Goal: Information Seeking & Learning: Learn about a topic

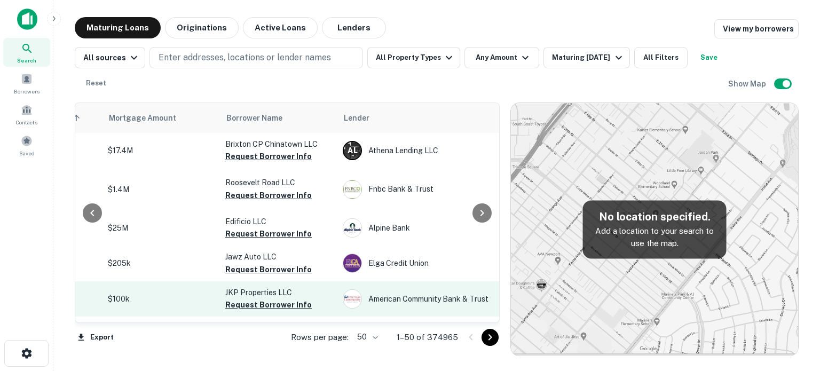
scroll to position [0, 249]
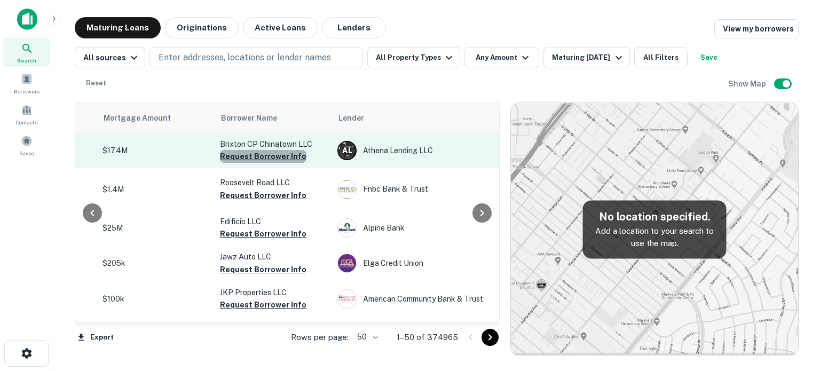
click at [286, 158] on button "Request Borrower Info" at bounding box center [263, 156] width 86 height 13
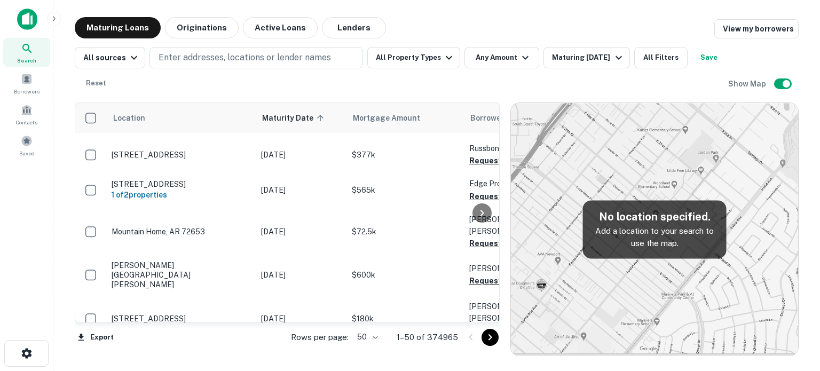
scroll to position [0, 0]
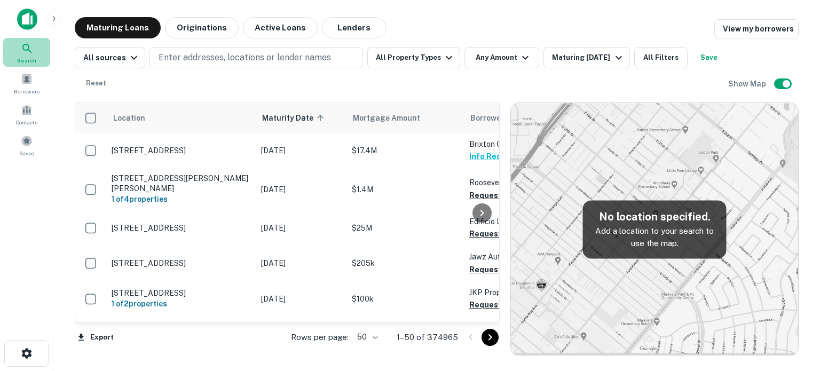
click at [24, 58] on span "Search" at bounding box center [26, 60] width 19 height 9
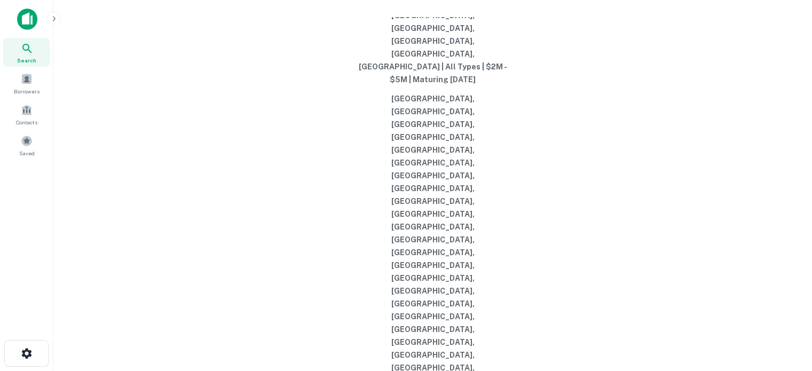
type input "**********"
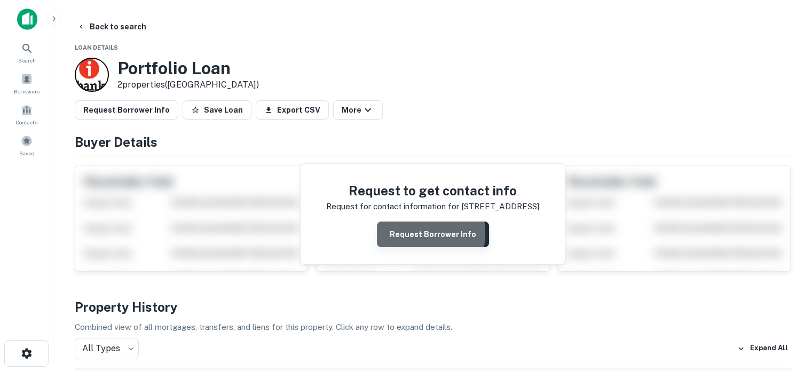
click at [416, 233] on button "Request Borrower Info" at bounding box center [433, 234] width 112 height 26
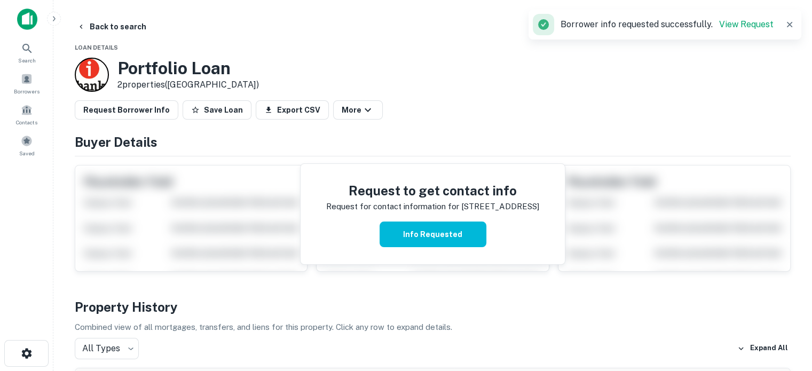
click at [774, 78] on div "Portfolio Loan 2 properties (TX)" at bounding box center [433, 75] width 716 height 34
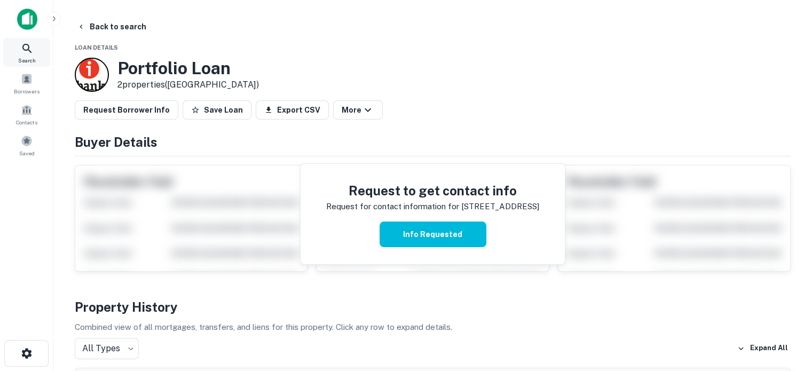
click at [24, 51] on icon at bounding box center [27, 48] width 13 height 13
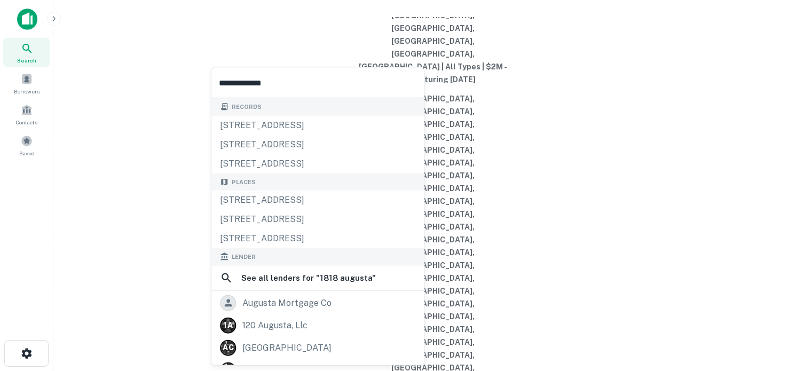
type input "**********"
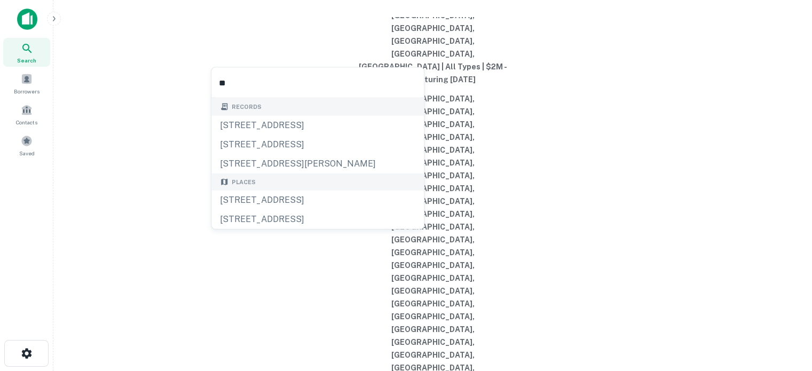
type input "*"
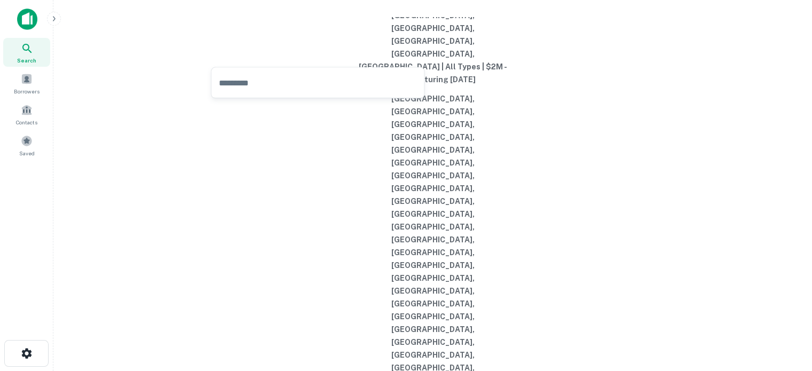
type input "**********"
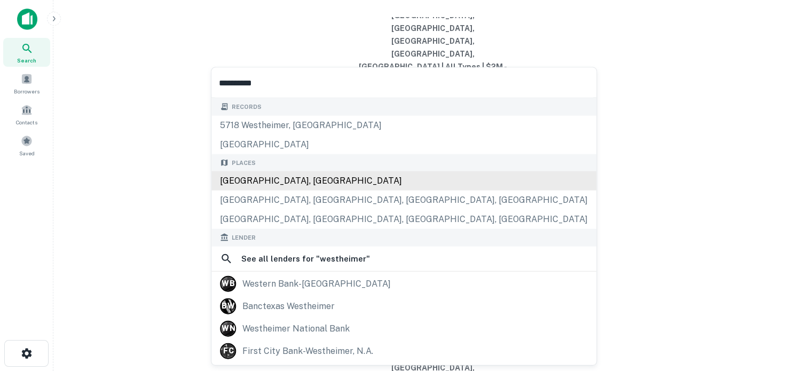
click at [331, 173] on div "Westheimer Road, Houston, TX, USA" at bounding box center [403, 180] width 385 height 19
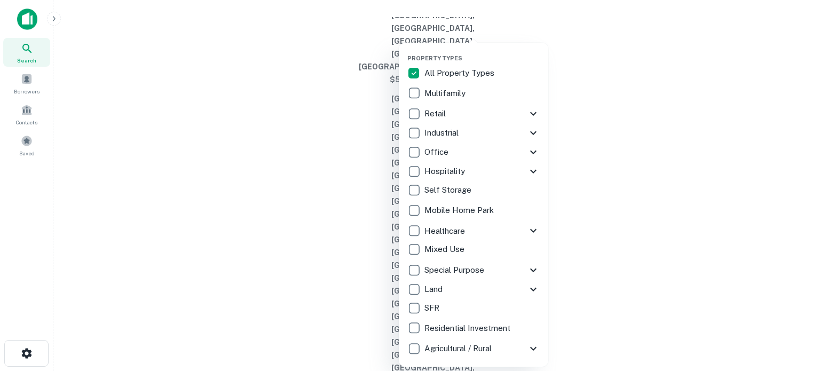
click at [457, 113] on div "Retail" at bounding box center [467, 114] width 120 height 18
click at [616, 53] on div at bounding box center [410, 185] width 820 height 371
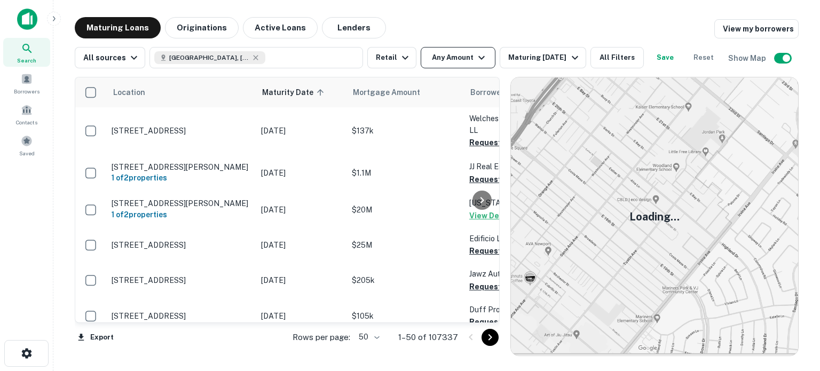
click at [453, 59] on button "Any Amount" at bounding box center [458, 57] width 75 height 21
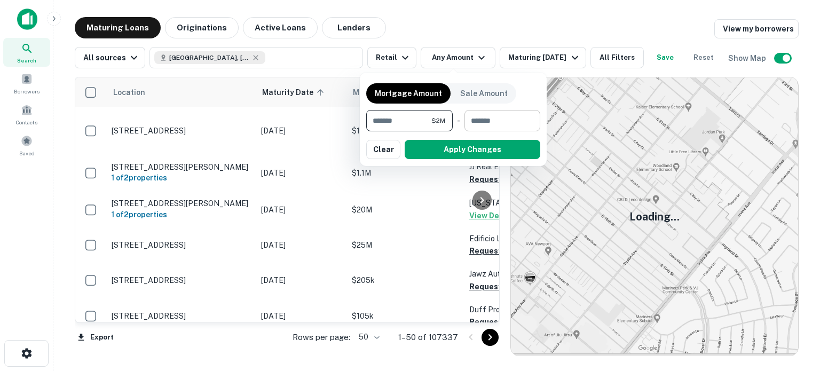
type input "*******"
click at [487, 125] on input "number" at bounding box center [498, 120] width 68 height 21
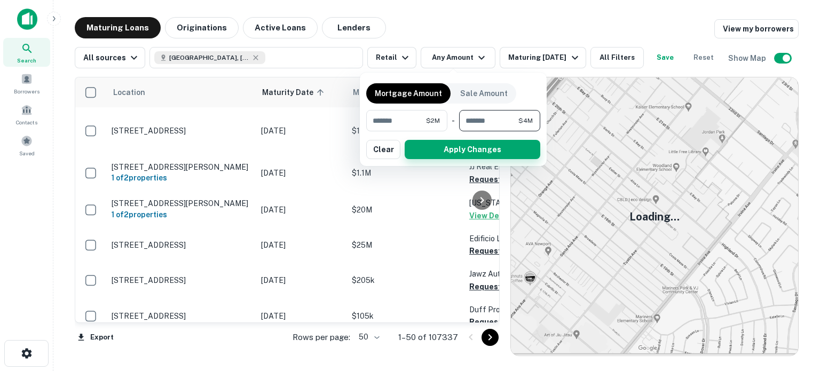
type input "*******"
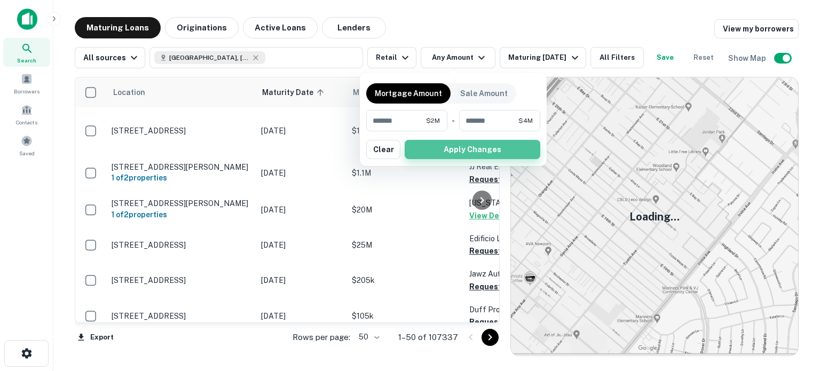
click at [489, 153] on button "Apply Changes" at bounding box center [473, 149] width 136 height 19
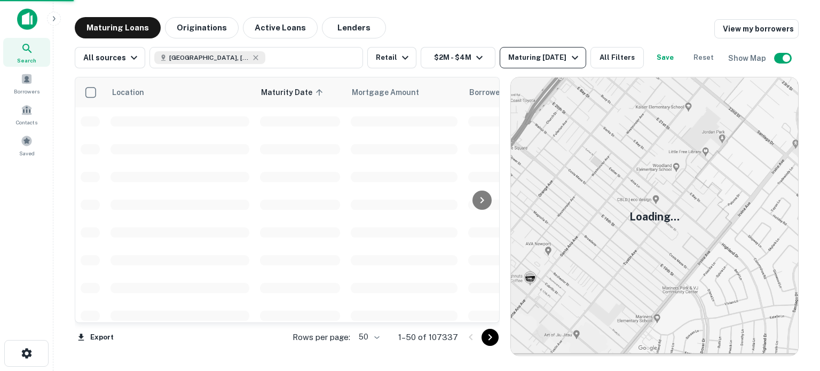
click at [553, 64] on div "Maturing [DATE]" at bounding box center [544, 57] width 73 height 13
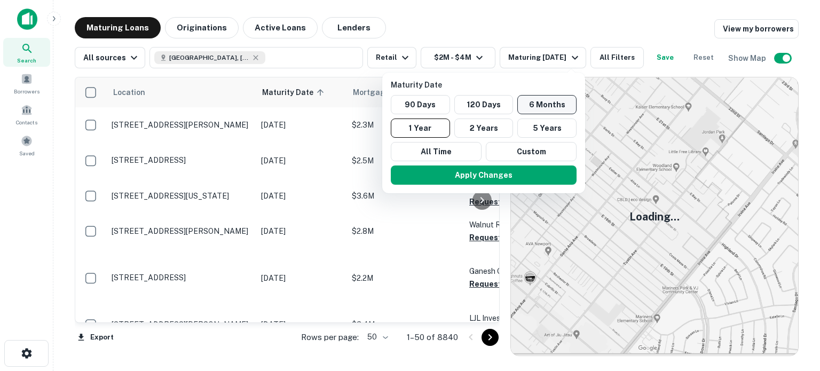
click at [533, 103] on button "6 Months" at bounding box center [546, 104] width 59 height 19
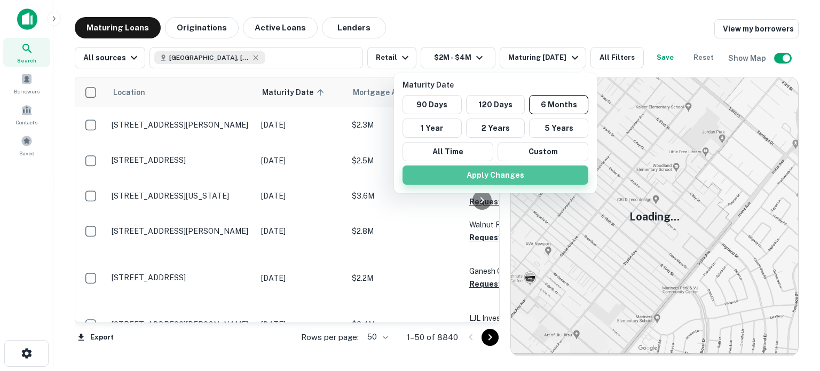
click at [493, 175] on button "Apply Changes" at bounding box center [495, 174] width 186 height 19
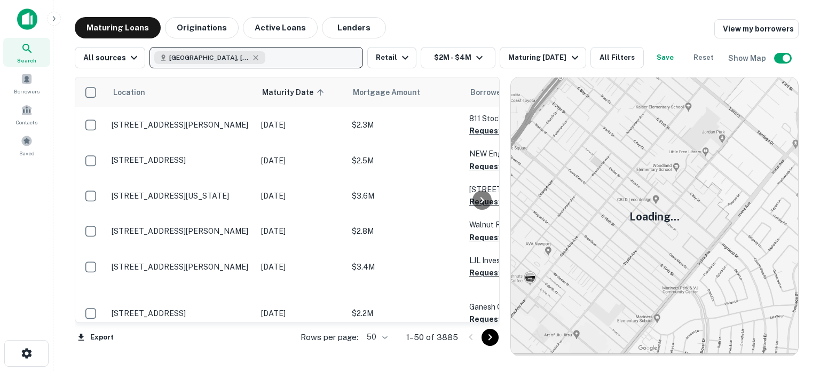
click at [305, 57] on button "Westheimer Rd, Houston, TX, USA" at bounding box center [255, 57] width 213 height 21
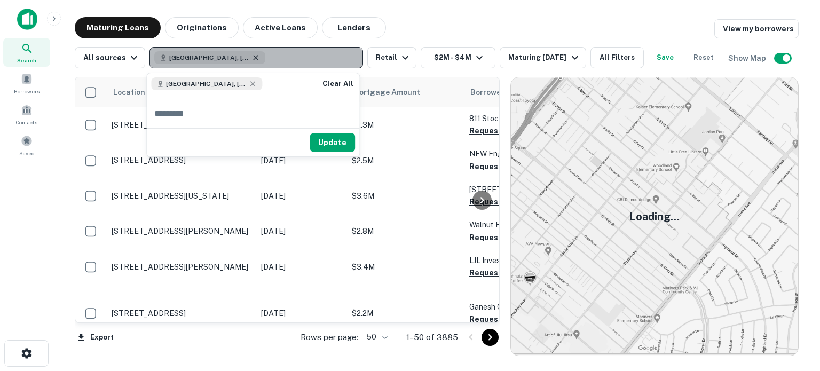
click at [254, 58] on icon "button" at bounding box center [255, 57] width 9 height 9
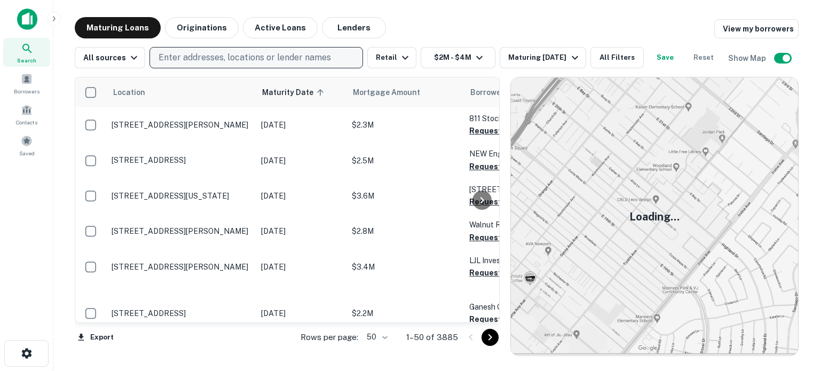
click at [254, 58] on p "Enter addresses, locations or lender names" at bounding box center [244, 57] width 172 height 13
type input "*******"
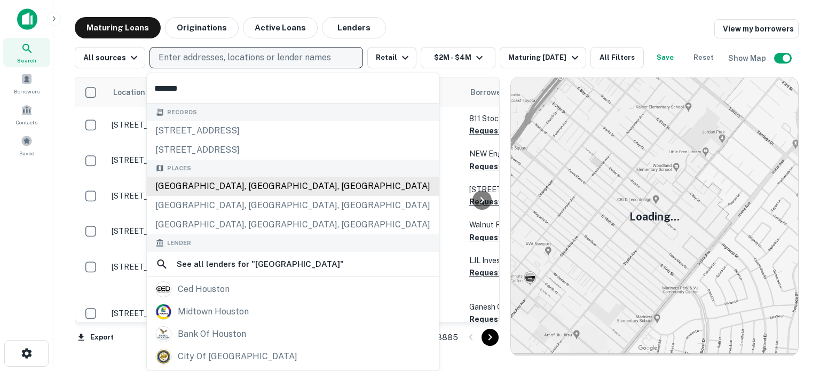
click at [196, 192] on div "[GEOGRAPHIC_DATA], [GEOGRAPHIC_DATA], [GEOGRAPHIC_DATA]" at bounding box center [293, 186] width 292 height 19
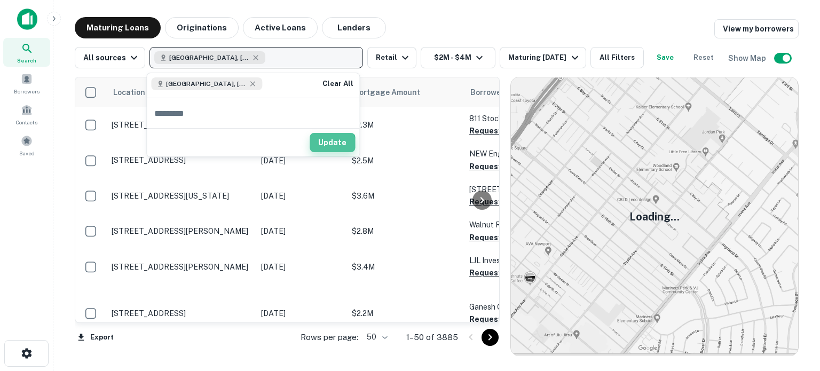
click at [321, 147] on button "Update" at bounding box center [332, 142] width 45 height 19
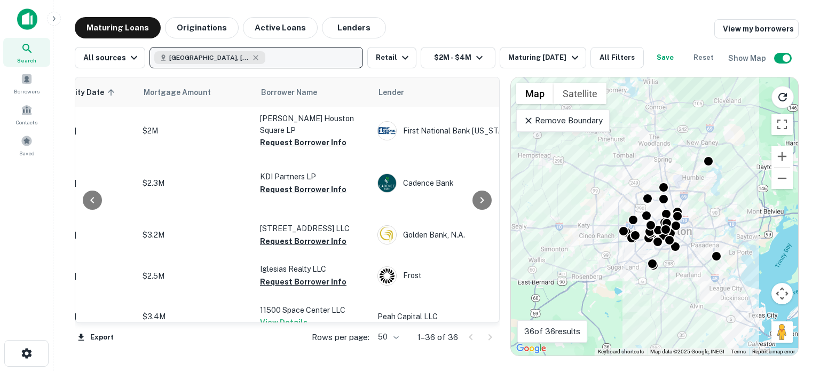
scroll to position [0, 212]
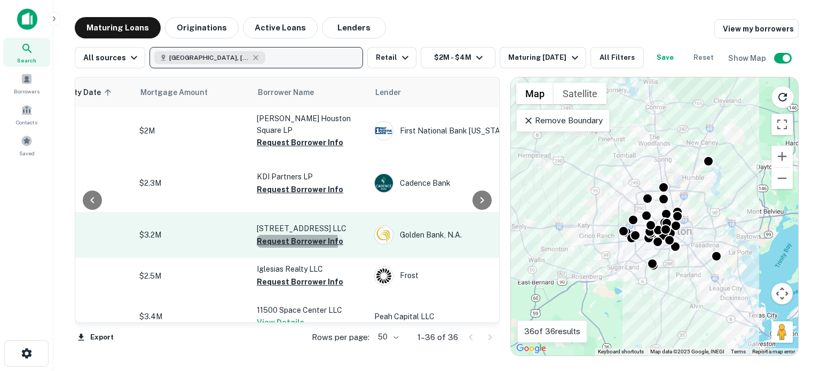
click at [274, 243] on button "Request Borrower Info" at bounding box center [300, 241] width 86 height 13
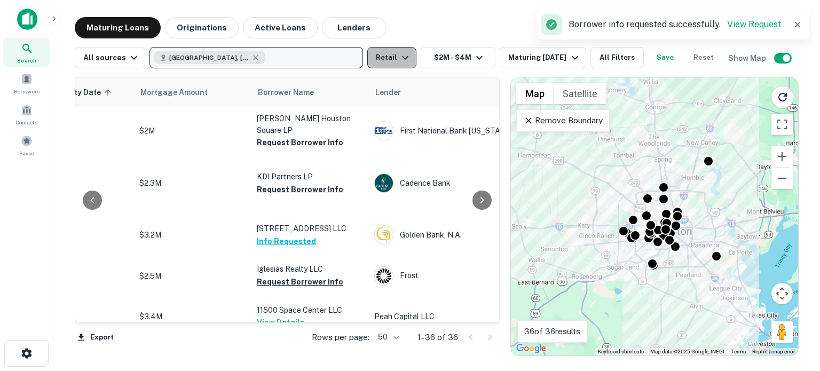
click at [400, 62] on icon "button" at bounding box center [405, 57] width 13 height 13
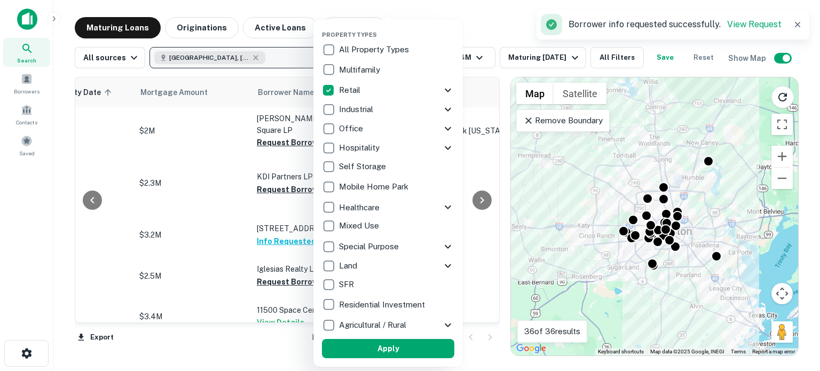
click at [362, 74] on p "Multifamily" at bounding box center [360, 70] width 43 height 13
click at [344, 96] on p "Retail" at bounding box center [353, 90] width 23 height 13
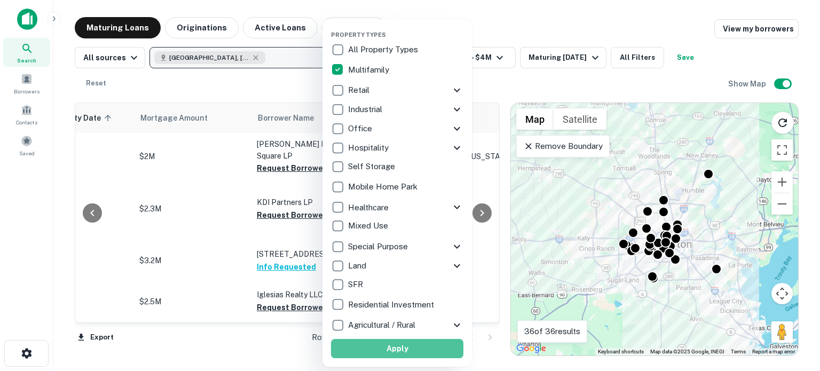
click at [380, 350] on button "Apply" at bounding box center [397, 348] width 132 height 19
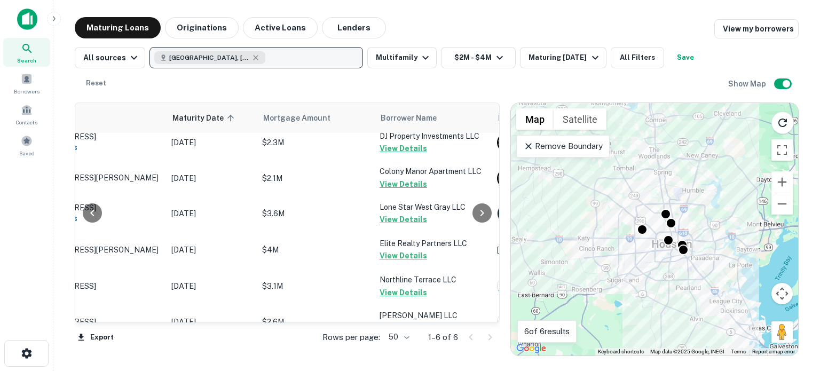
scroll to position [0, 90]
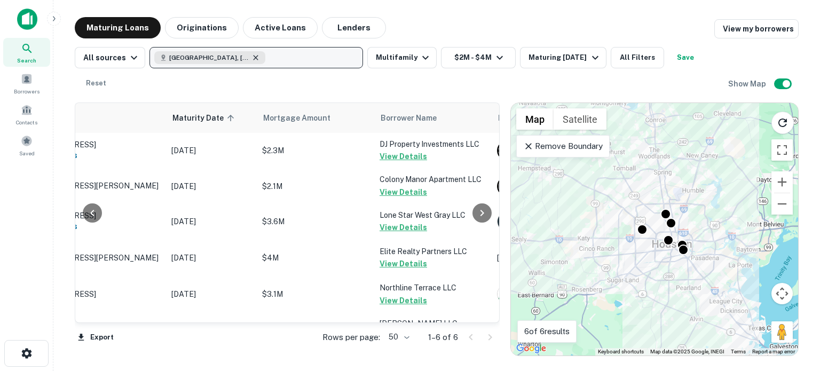
click at [251, 59] on icon "button" at bounding box center [255, 57] width 9 height 9
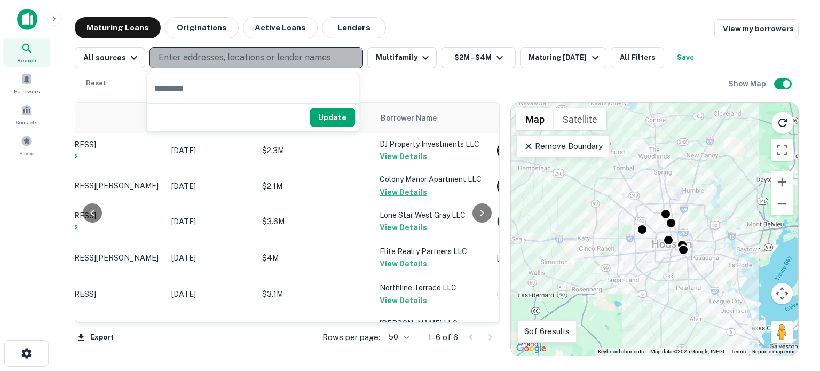
click at [224, 59] on p "Enter addresses, locations or lender names" at bounding box center [244, 57] width 172 height 13
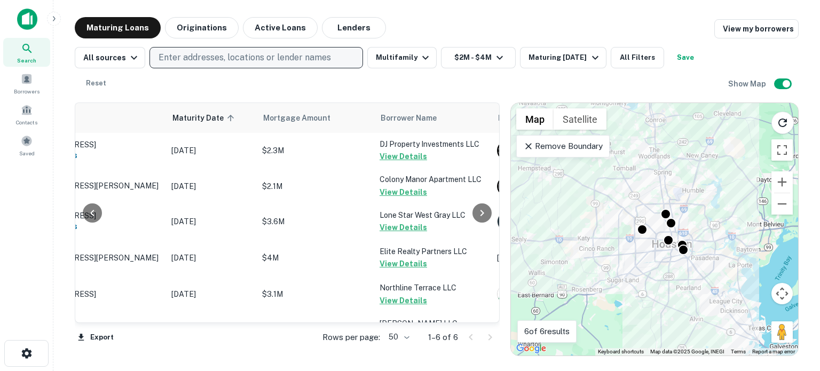
click at [224, 59] on p "Enter addresses, locations or lender names" at bounding box center [244, 57] width 172 height 13
type input "****"
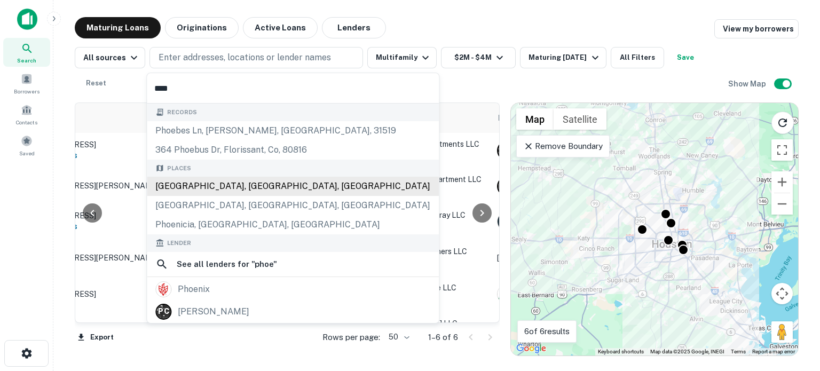
click at [196, 187] on div "Phoenix, AZ, USA" at bounding box center [293, 186] width 292 height 19
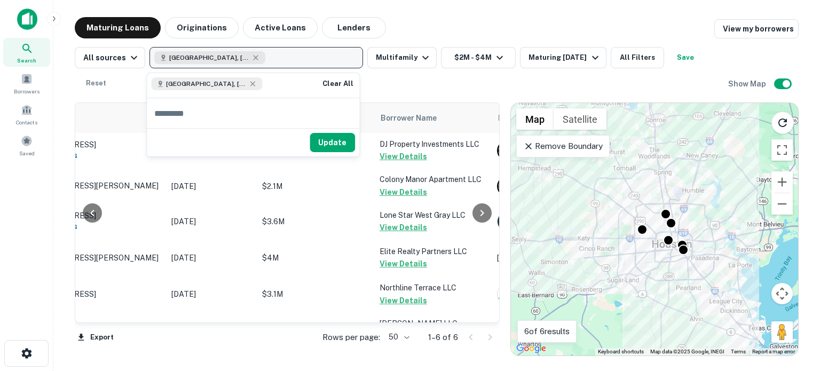
click at [266, 62] on button "Phoenix, AZ, USA" at bounding box center [255, 57] width 213 height 21
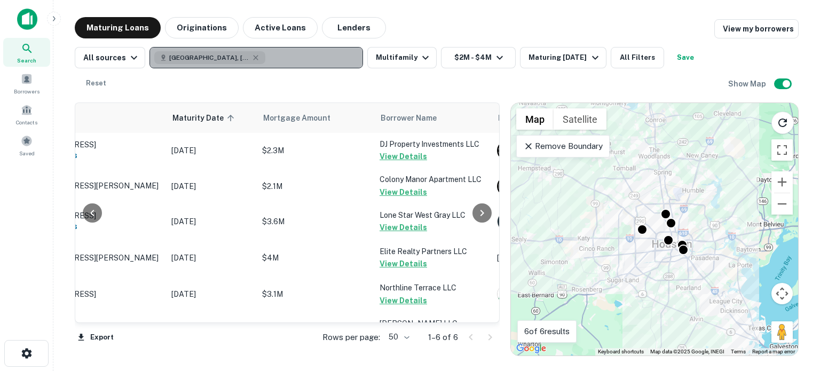
click at [266, 62] on button "Phoenix, AZ, USA" at bounding box center [255, 57] width 213 height 21
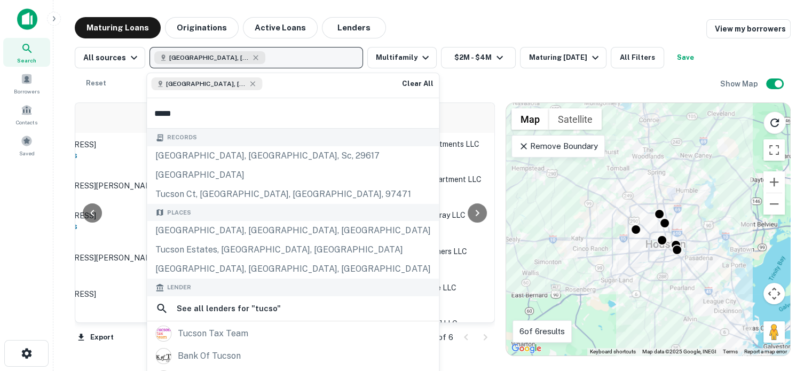
type input "******"
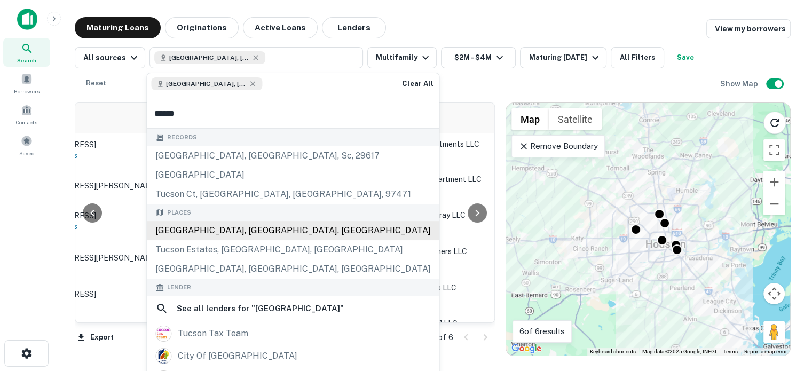
click at [222, 231] on div "Tucson, AZ, USA" at bounding box center [293, 230] width 292 height 19
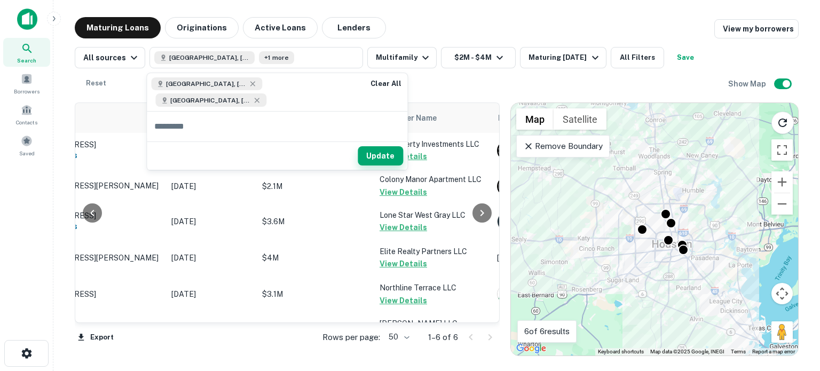
click at [358, 146] on button "Update" at bounding box center [380, 155] width 45 height 19
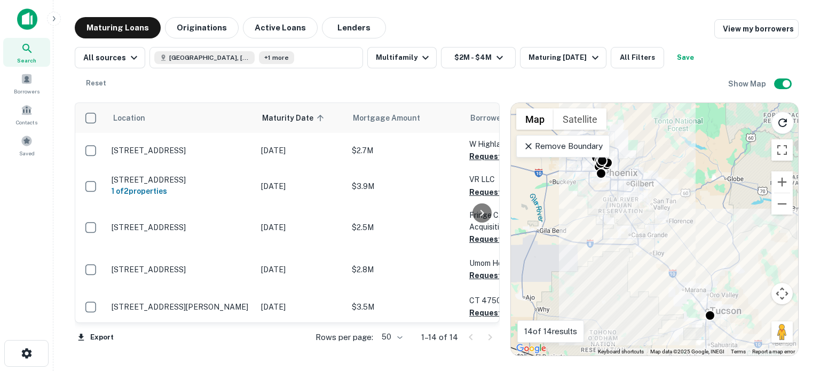
drag, startPoint x: 148, startPoint y: 327, endPoint x: 164, endPoint y: 329, distance: 16.2
click at [164, 329] on div "Export Rows per page: 50 ** 1–14 of 14" at bounding box center [287, 337] width 425 height 29
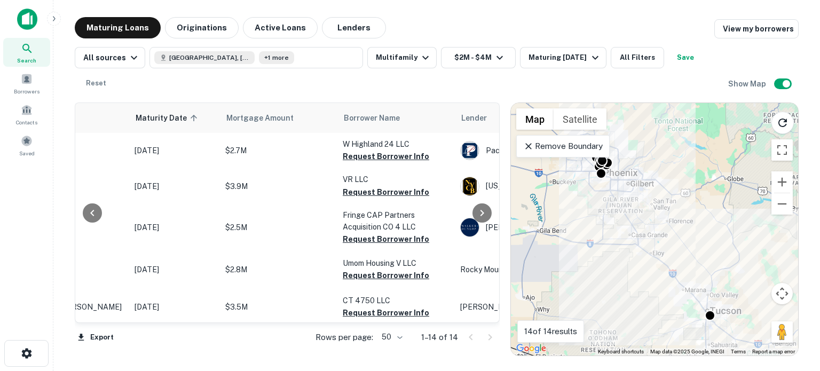
scroll to position [0, 130]
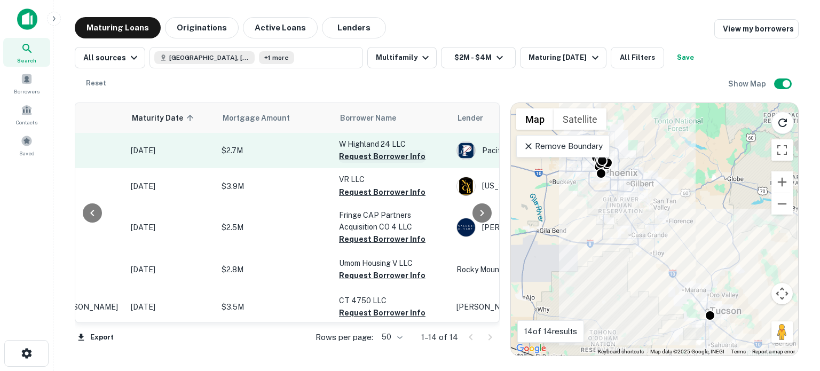
click at [395, 153] on button "Request Borrower Info" at bounding box center [382, 156] width 86 height 13
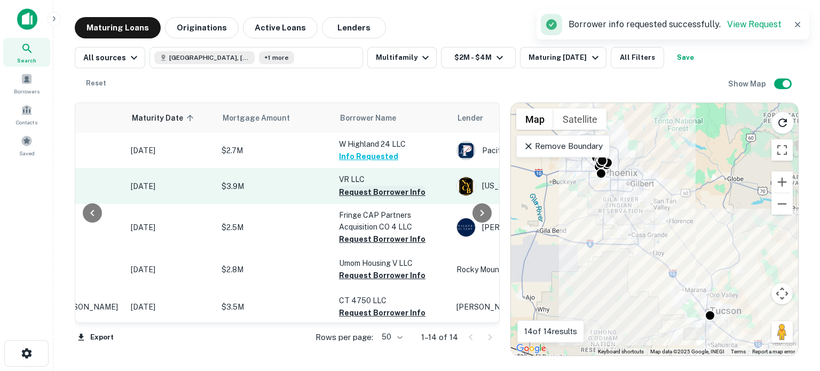
click at [371, 196] on button "Request Borrower Info" at bounding box center [382, 192] width 86 height 13
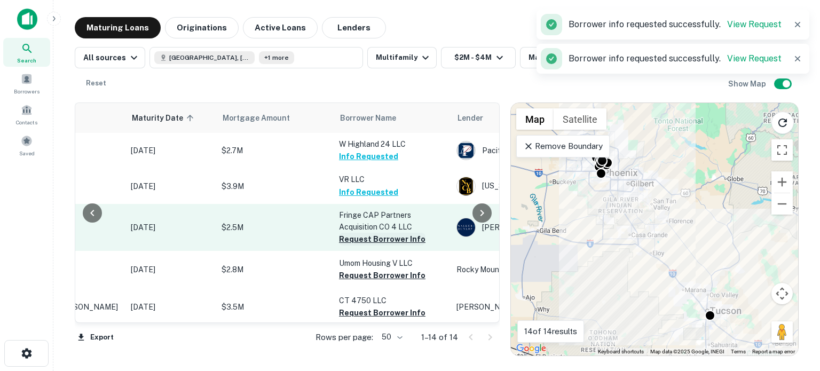
click at [359, 234] on button "Request Borrower Info" at bounding box center [382, 239] width 86 height 13
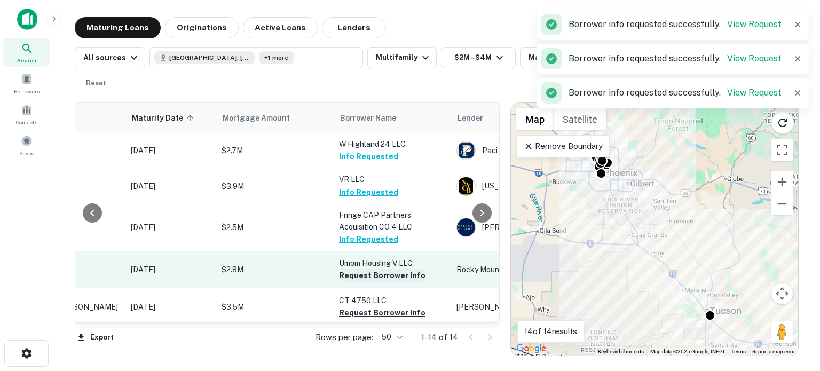
click at [359, 269] on button "Request Borrower Info" at bounding box center [382, 275] width 86 height 13
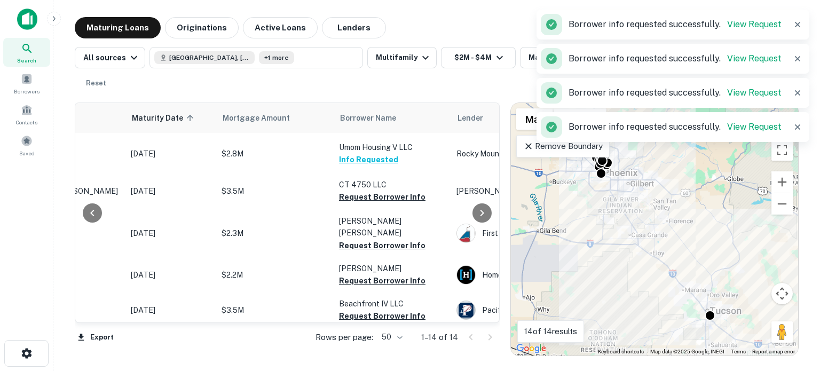
scroll to position [128, 130]
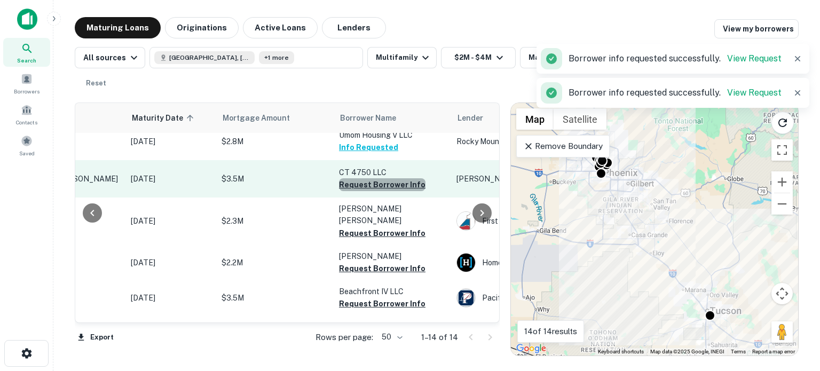
click at [403, 187] on button "Request Borrower Info" at bounding box center [382, 184] width 86 height 13
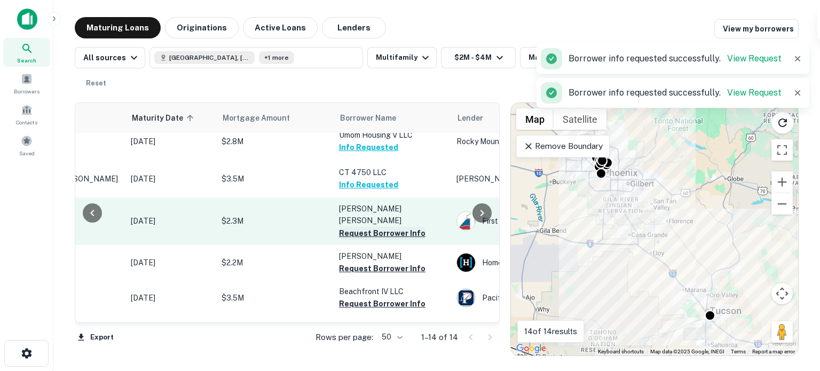
click at [397, 227] on button "Request Borrower Info" at bounding box center [382, 233] width 86 height 13
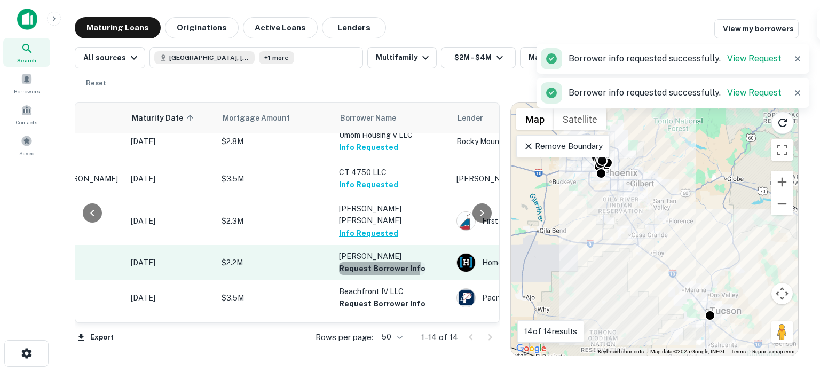
click at [378, 262] on button "Request Borrower Info" at bounding box center [382, 268] width 86 height 13
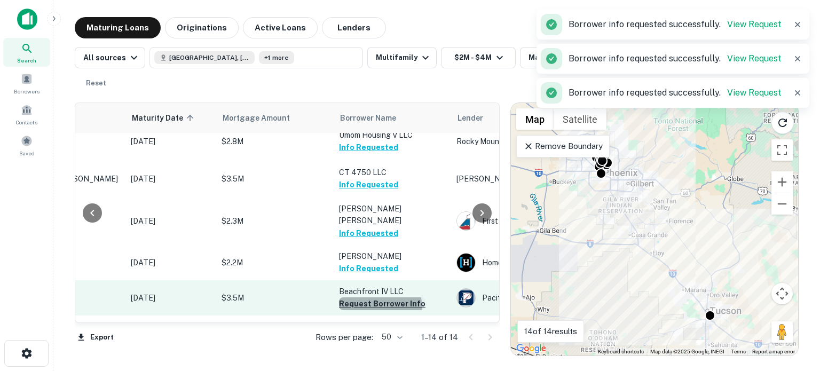
click at [379, 297] on button "Request Borrower Info" at bounding box center [382, 303] width 86 height 13
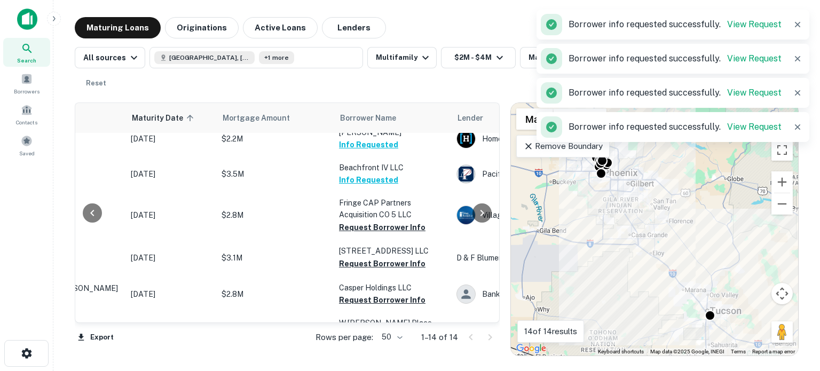
scroll to position [256, 130]
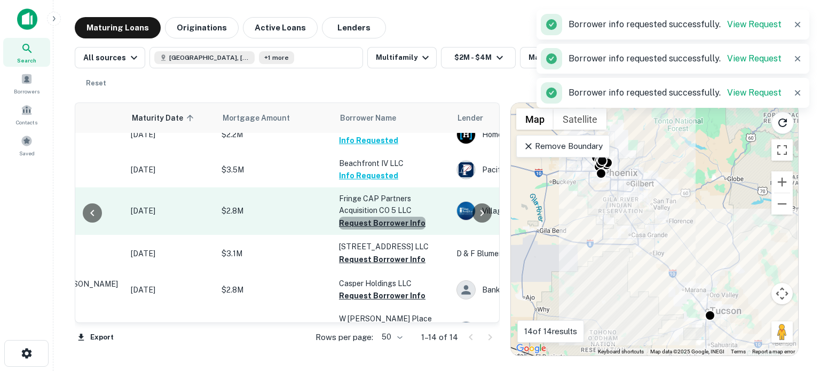
click at [394, 217] on button "Request Borrower Info" at bounding box center [382, 223] width 86 height 13
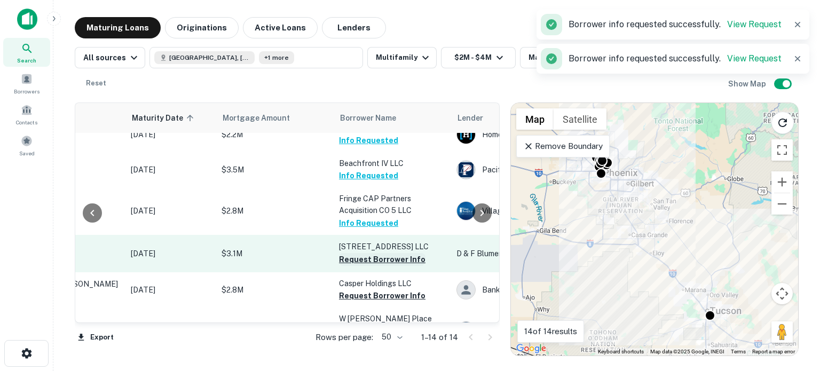
click at [390, 253] on button "Request Borrower Info" at bounding box center [382, 259] width 86 height 13
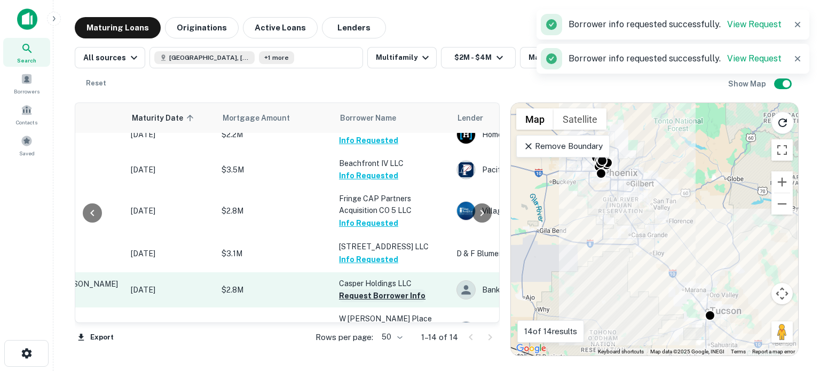
click at [385, 289] on button "Request Borrower Info" at bounding box center [382, 295] width 86 height 13
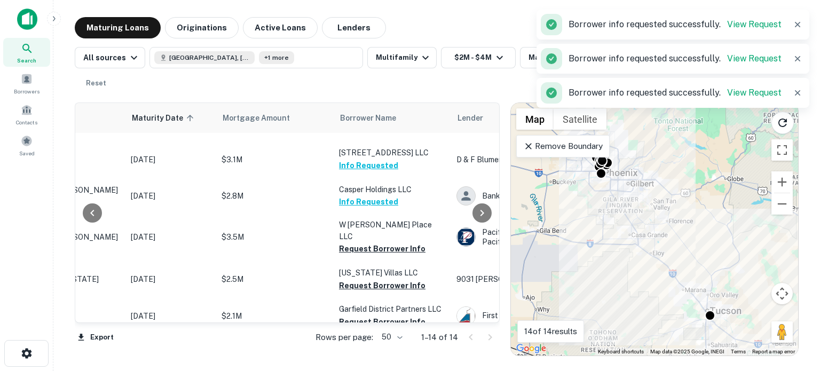
scroll to position [352, 130]
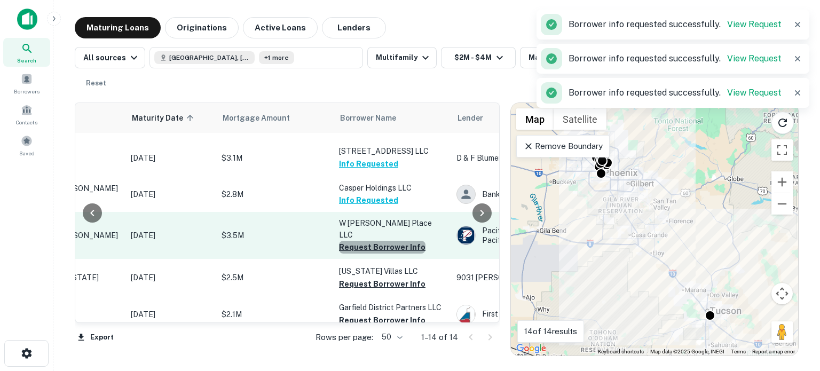
click at [403, 241] on button "Request Borrower Info" at bounding box center [382, 247] width 86 height 13
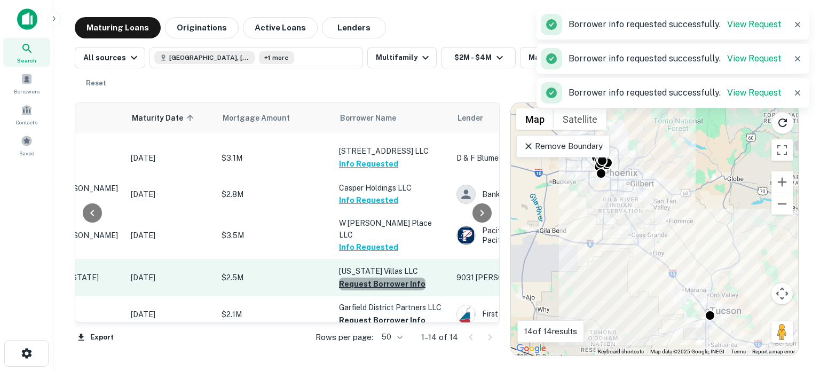
click at [388, 278] on button "Request Borrower Info" at bounding box center [382, 284] width 86 height 13
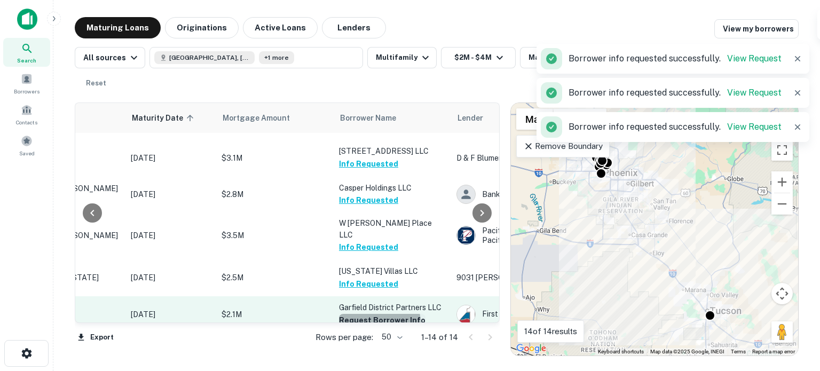
click at [378, 314] on button "Request Borrower Info" at bounding box center [382, 320] width 86 height 13
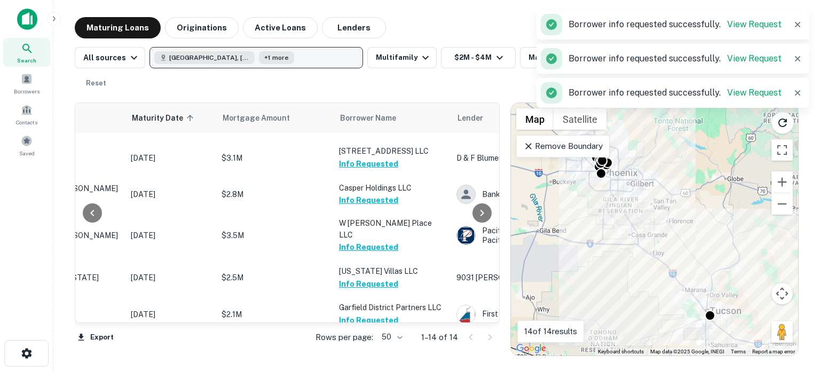
click at [292, 61] on button "Phoenix, AZ, USA +1 more" at bounding box center [255, 57] width 213 height 21
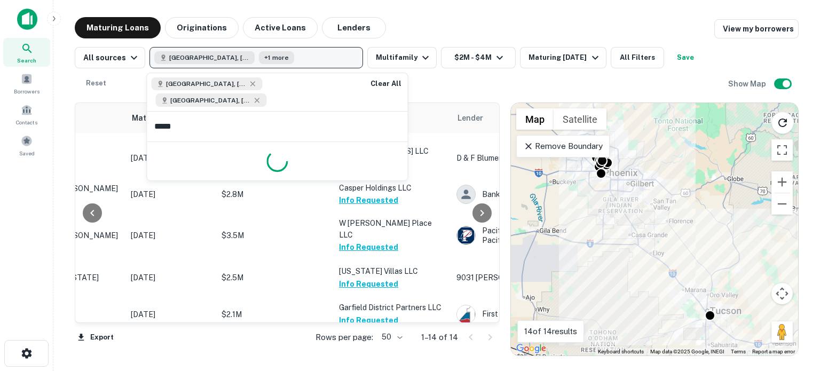
type input "******"
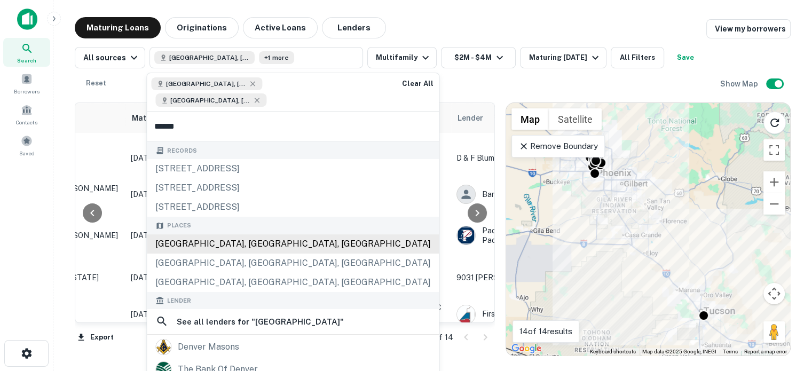
click at [234, 234] on div "Denver, CO, USA" at bounding box center [293, 243] width 292 height 19
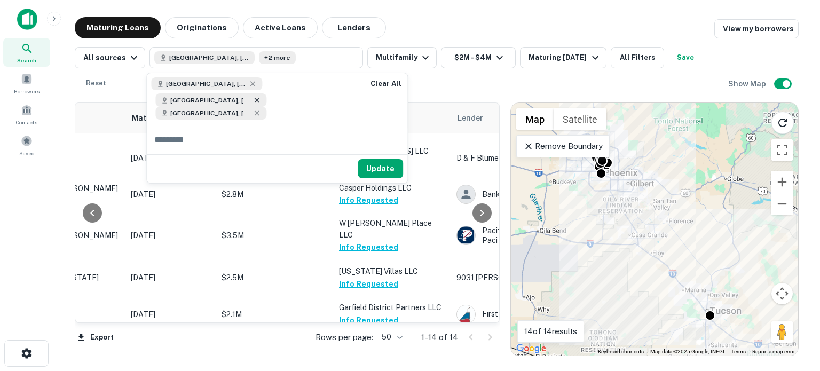
click at [261, 96] on icon at bounding box center [256, 100] width 9 height 9
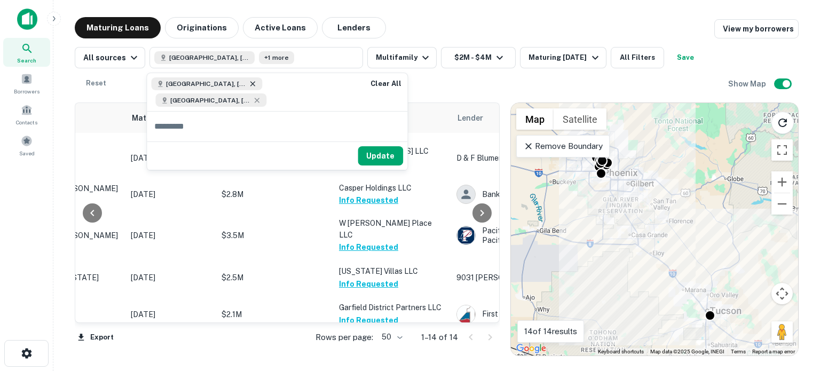
click at [248, 83] on icon at bounding box center [252, 84] width 9 height 9
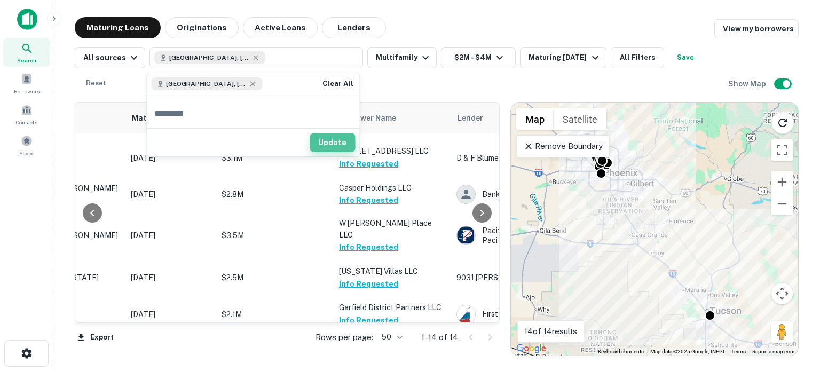
click at [328, 141] on button "Update" at bounding box center [332, 142] width 45 height 19
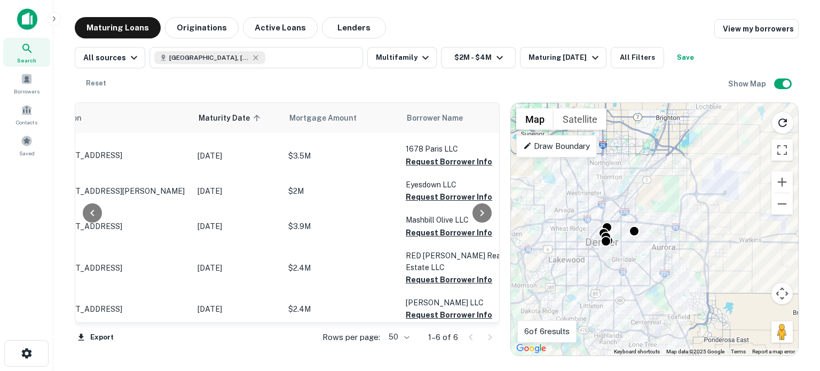
scroll to position [30, 0]
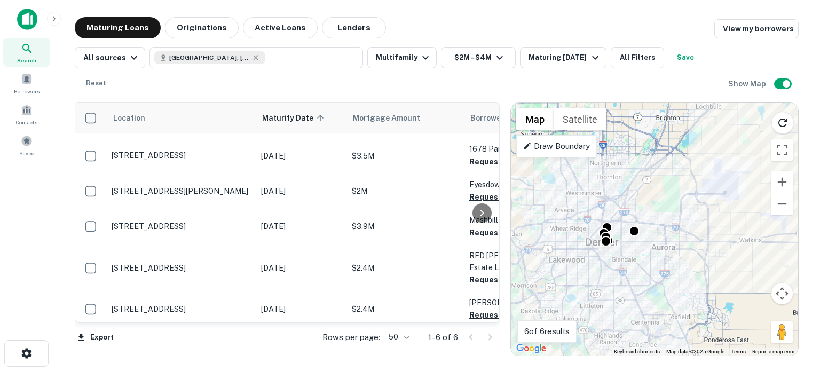
drag, startPoint x: 205, startPoint y: 322, endPoint x: 39, endPoint y: 326, distance: 165.5
click at [39, 326] on div "Search Borrowers Contacts Saved Maturing Loans Originations Active Loans Lender…" at bounding box center [410, 185] width 820 height 371
click at [484, 159] on div at bounding box center [481, 212] width 21 height 219
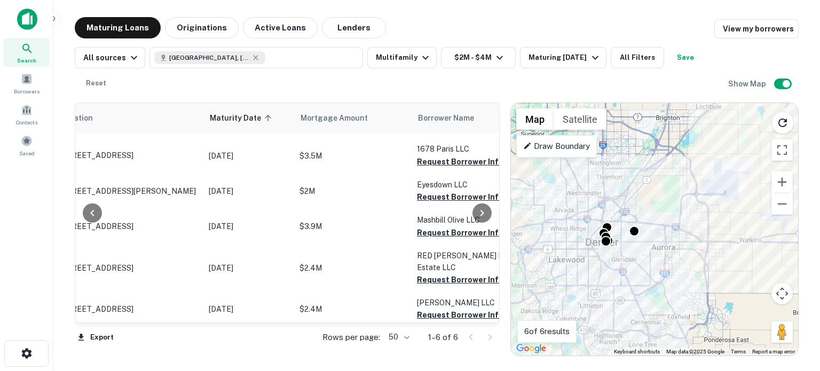
scroll to position [30, 62]
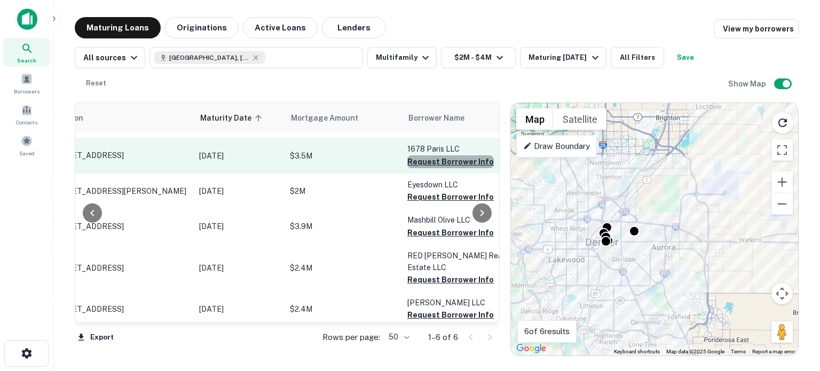
click at [452, 159] on button "Request Borrower Info" at bounding box center [450, 161] width 86 height 13
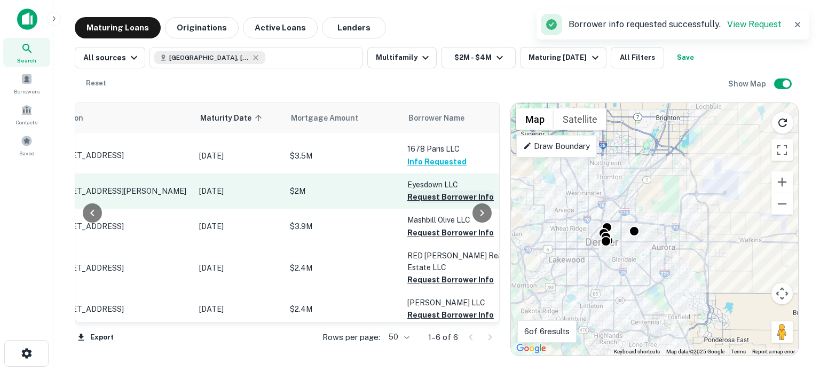
click at [443, 197] on button "Request Borrower Info" at bounding box center [450, 197] width 86 height 13
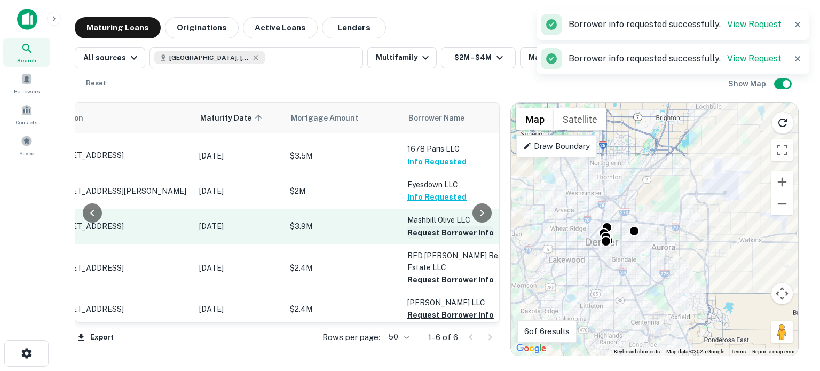
click at [442, 235] on button "Request Borrower Info" at bounding box center [450, 232] width 86 height 13
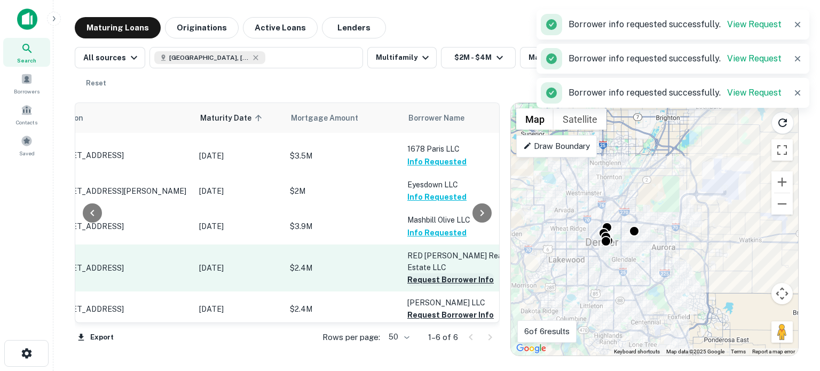
click at [438, 273] on button "Request Borrower Info" at bounding box center [450, 279] width 86 height 13
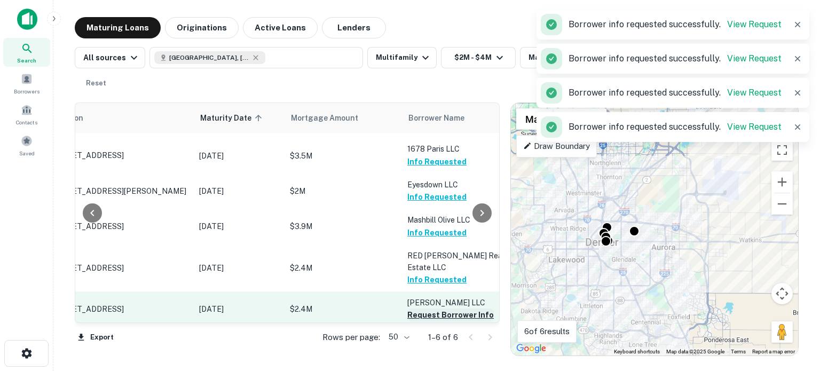
click at [431, 308] on button "Request Borrower Info" at bounding box center [450, 314] width 86 height 13
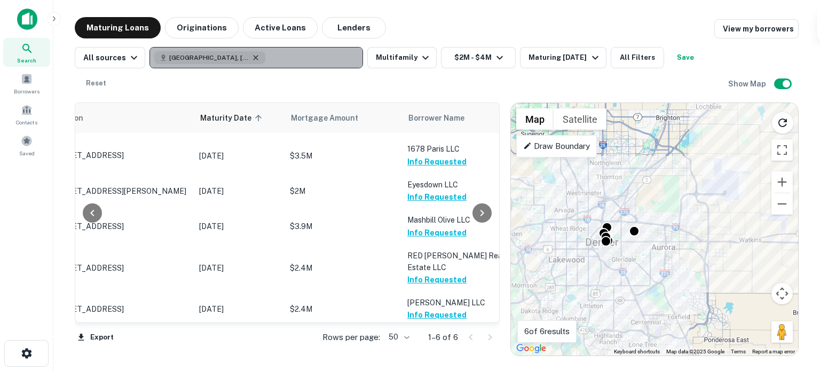
click at [251, 54] on icon "button" at bounding box center [255, 57] width 9 height 9
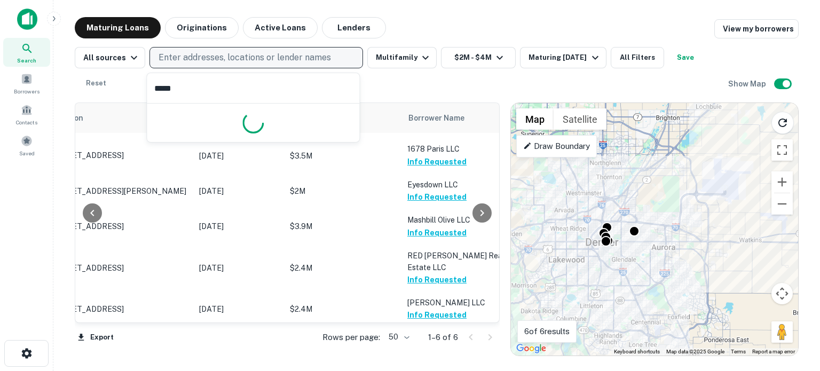
type input "******"
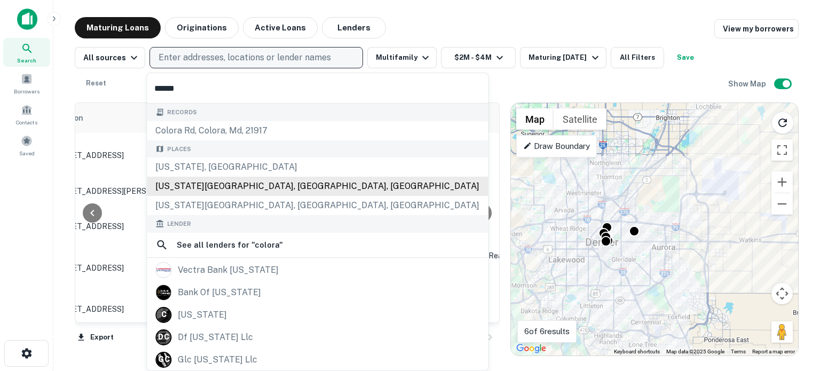
click at [194, 181] on div "Colorado Springs, CO, USA" at bounding box center [317, 186] width 341 height 19
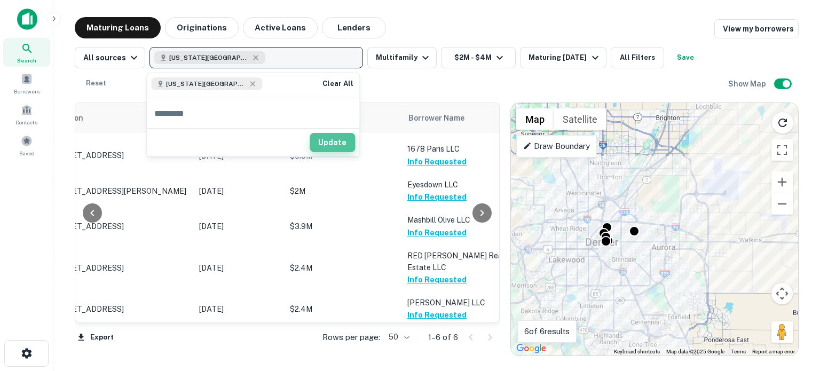
click at [320, 149] on button "Update" at bounding box center [332, 142] width 45 height 19
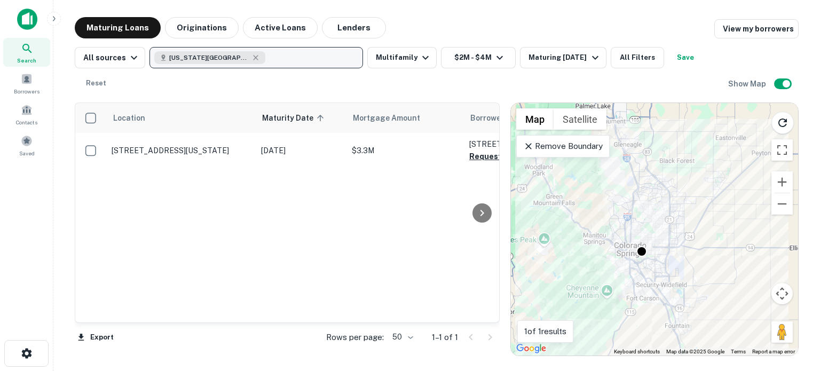
click at [488, 162] on div at bounding box center [481, 212] width 21 height 219
click at [486, 155] on div at bounding box center [481, 212] width 21 height 219
click at [482, 154] on div at bounding box center [481, 212] width 21 height 219
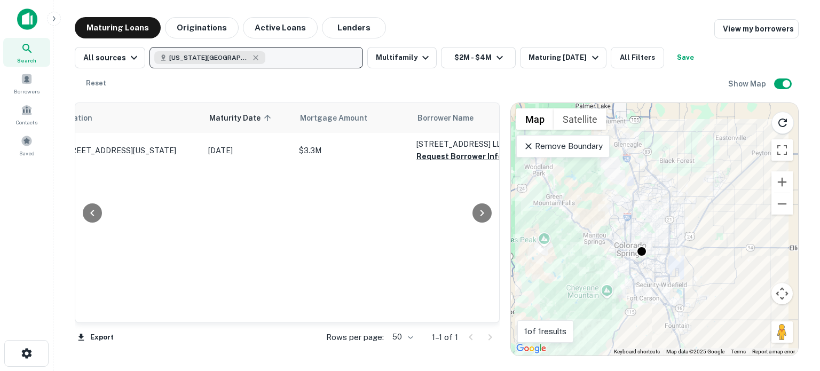
scroll to position [0, 66]
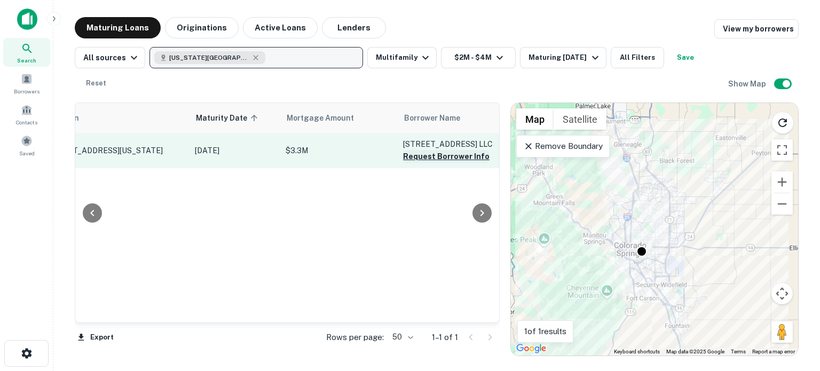
click at [470, 156] on button "Request Borrower Info" at bounding box center [446, 156] width 86 height 13
